Goal: Find contact information: Find contact information

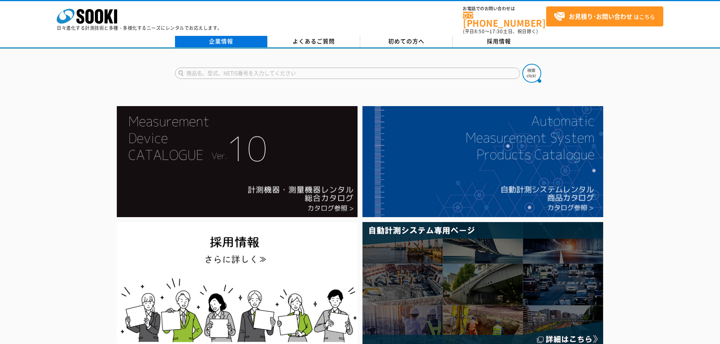
click at [235, 36] on link "企業情報" at bounding box center [221, 41] width 93 height 11
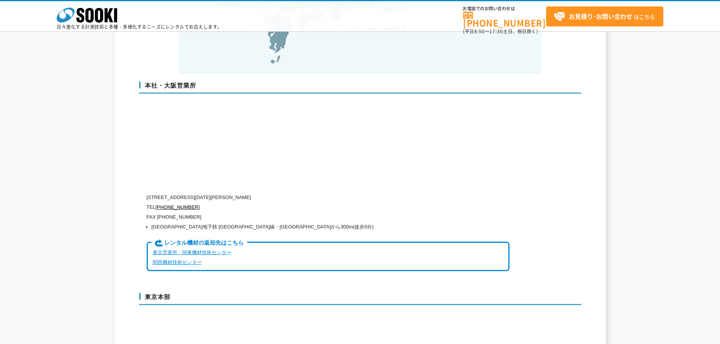
scroll to position [1737, 0]
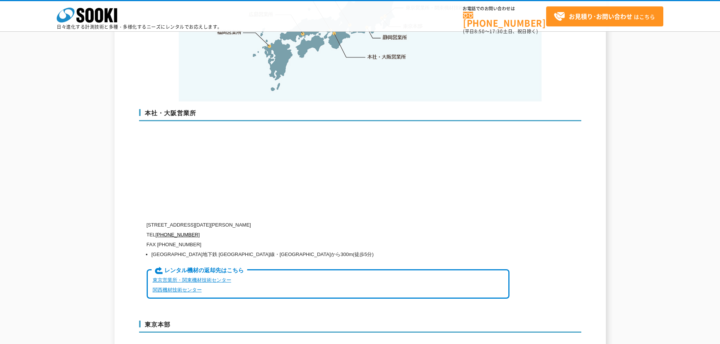
drag, startPoint x: 150, startPoint y: 208, endPoint x: 318, endPoint y: 205, distance: 168.8
click at [318, 220] on p "[STREET_ADDRESS][DATE][PERSON_NAME]" at bounding box center [328, 225] width 363 height 10
copy p "550-0005 [STREET_ADDRESS][DATE][PERSON_NAME]"
click at [204, 230] on p "TEL [PHONE_NUMBER]" at bounding box center [328, 235] width 363 height 10
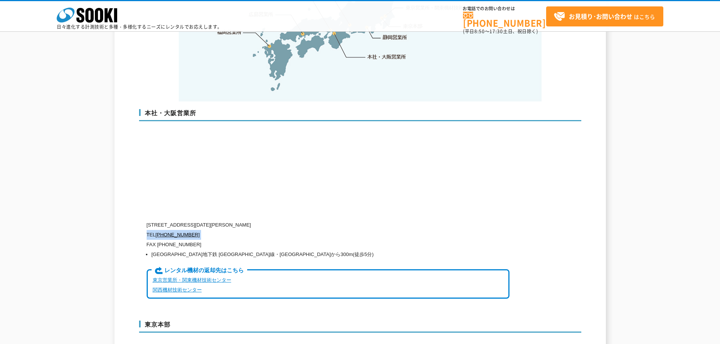
click at [204, 230] on p "TEL [PHONE_NUMBER]" at bounding box center [328, 235] width 363 height 10
copy div "TEL [PHONE_NUMBER]"
click at [210, 240] on p "FAX [PHONE_NUMBER]" at bounding box center [328, 245] width 363 height 10
drag, startPoint x: 210, startPoint y: 229, endPoint x: 140, endPoint y: 222, distance: 70.2
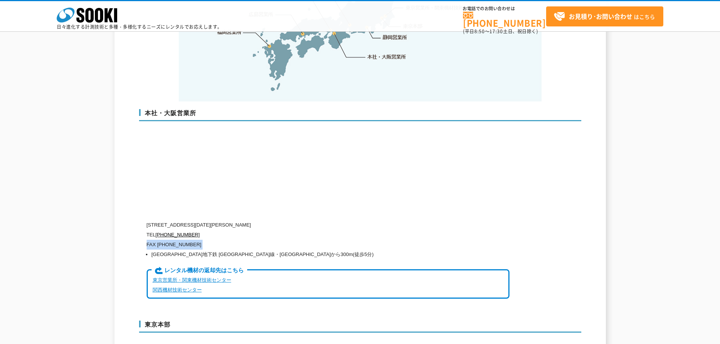
click at [210, 240] on p "FAX [PHONE_NUMBER]" at bounding box center [328, 245] width 363 height 10
copy div "FAX [PHONE_NUMBER]"
